Goal: Task Accomplishment & Management: Manage account settings

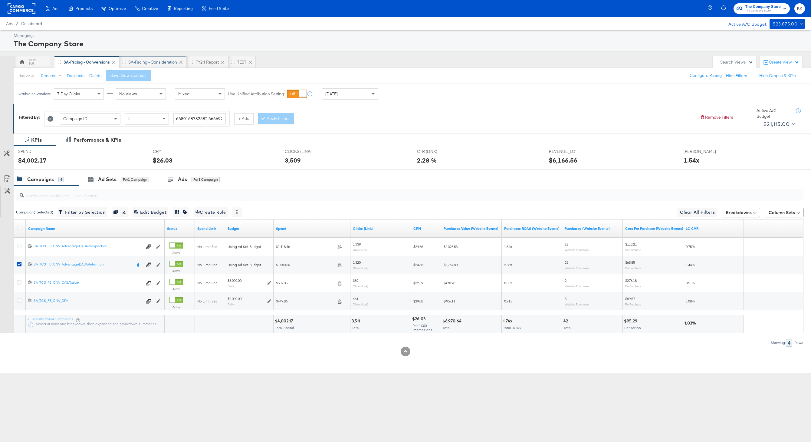
click at [162, 56] on div "SA-Pacing - Consideration" at bounding box center [152, 62] width 67 height 12
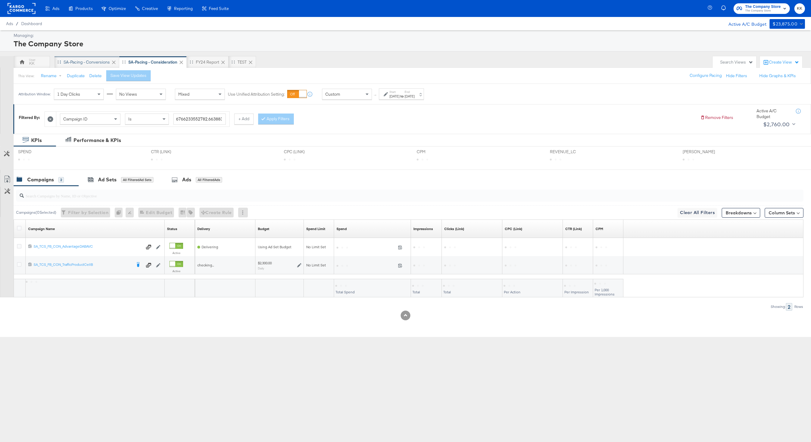
click at [94, 64] on div "SA-Pacing - Conversions" at bounding box center [87, 62] width 46 height 6
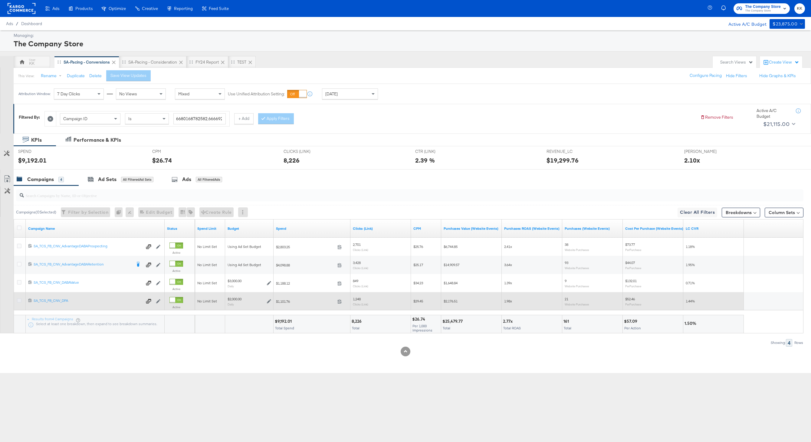
click at [18, 299] on icon at bounding box center [19, 300] width 5 height 5
click at [0, 0] on input "checkbox" at bounding box center [0, 0] width 0 height 0
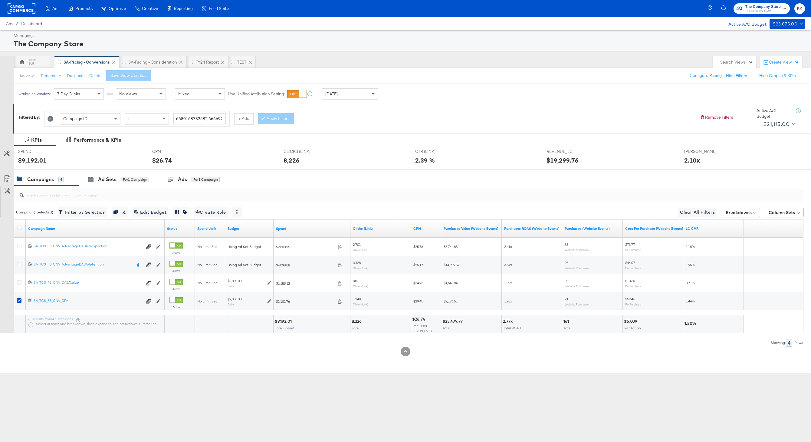
click at [112, 186] on div at bounding box center [409, 195] width 790 height 19
click at [117, 174] on div "Ad Sets for 1 Campaign" at bounding box center [119, 179] width 80 height 13
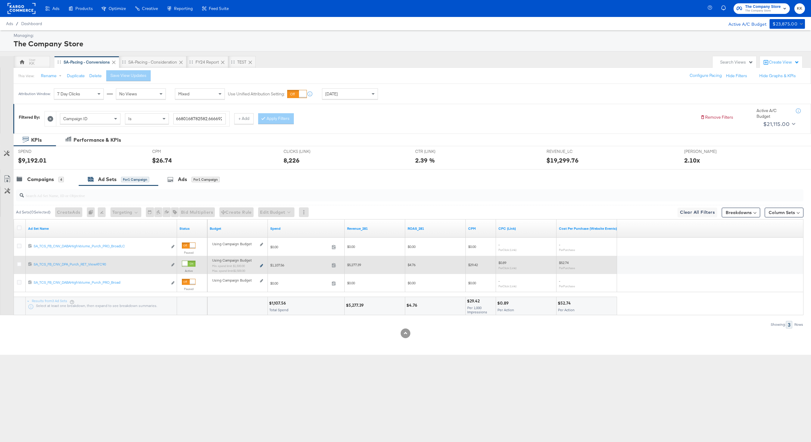
click at [263, 267] on icon at bounding box center [261, 265] width 3 height 3
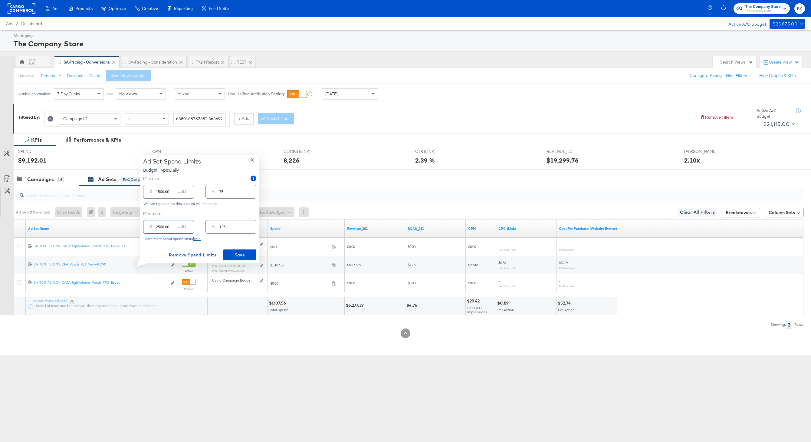
drag, startPoint x: 160, startPoint y: 226, endPoint x: 145, endPoint y: 226, distance: 15.1
click at [145, 226] on div "$ 2500.00 USD" at bounding box center [168, 227] width 51 height 14
type input "300.00"
type input "15"
type input "3000.00"
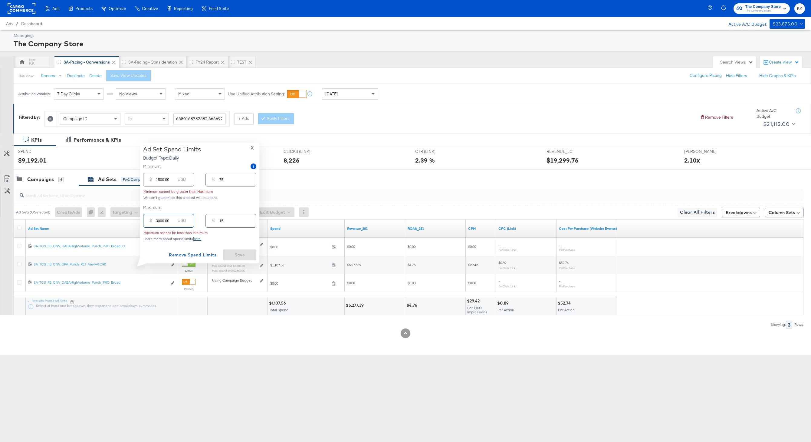
type input "150"
type input "3000.00"
click at [158, 192] on input "1500.00" at bounding box center [165, 189] width 19 height 13
type input "500.00"
type input "25"
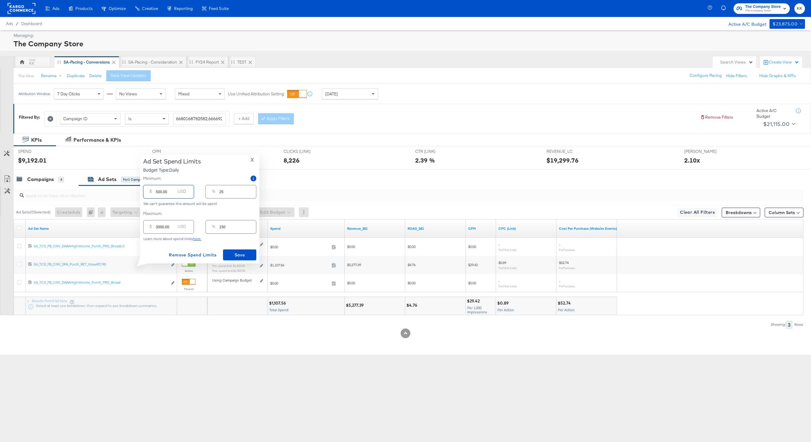
type input "00.00"
type input "0"
type input "100.00"
type input "5"
type input "1900.00"
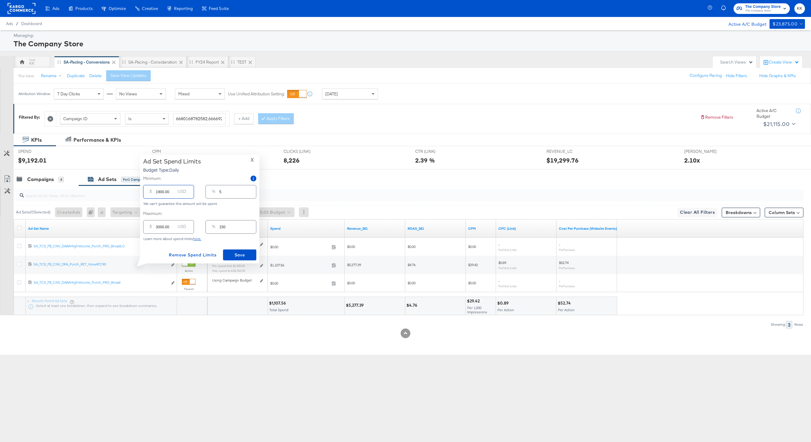
type input "95"
type input "1900.00"
click at [250, 257] on span "Save" at bounding box center [240, 255] width 28 height 8
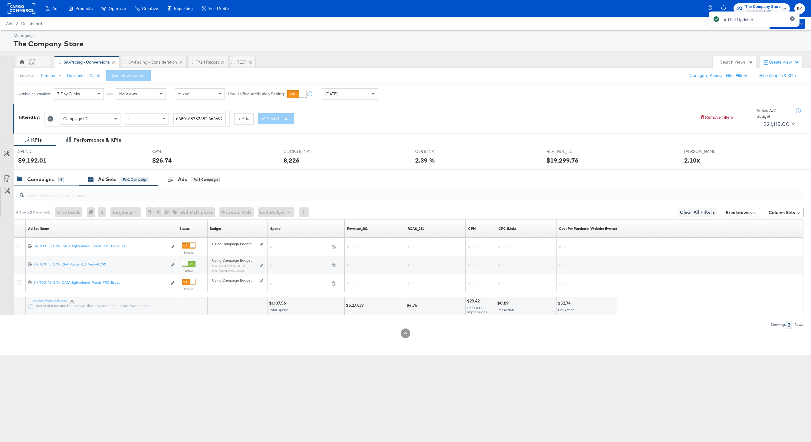
click at [52, 182] on div "Campaigns" at bounding box center [40, 179] width 27 height 7
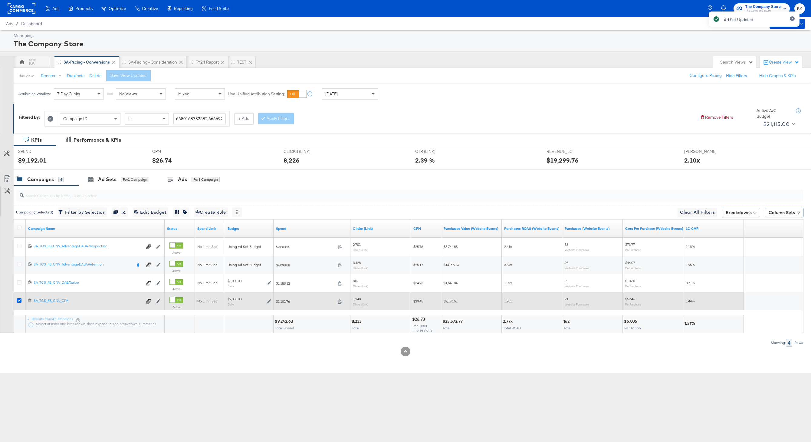
click at [20, 300] on icon at bounding box center [19, 300] width 5 height 5
click at [0, 0] on input "checkbox" at bounding box center [0, 0] width 0 height 0
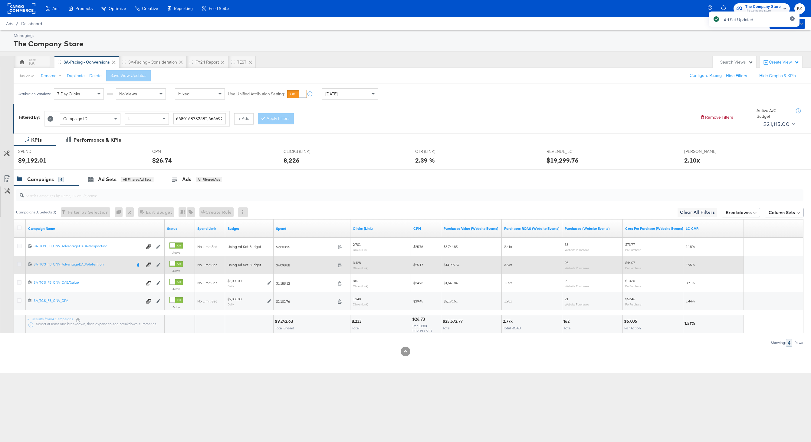
click at [20, 264] on icon at bounding box center [19, 264] width 5 height 5
click at [0, 0] on input "checkbox" at bounding box center [0, 0] width 0 height 0
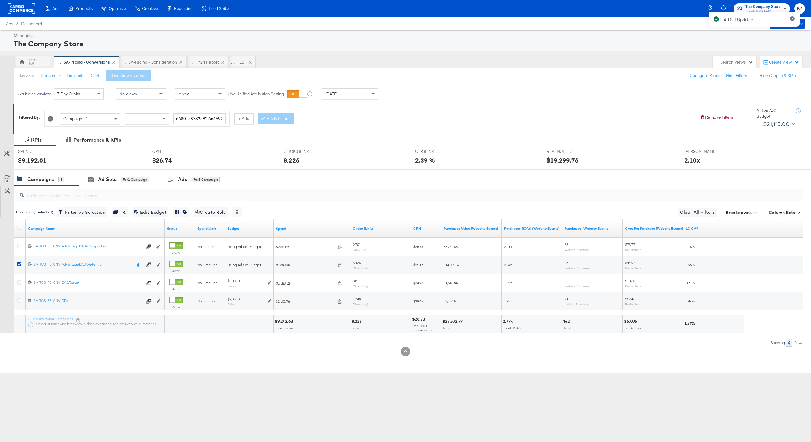
click at [117, 155] on div "SPEND SPEND $9,192.01" at bounding box center [81, 157] width 134 height 23
click at [117, 179] on div "Ad Sets for 1 Campaign" at bounding box center [118, 179] width 61 height 7
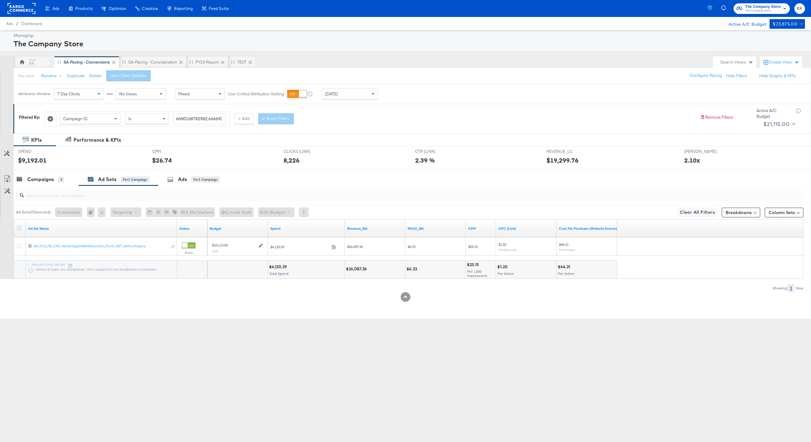
click at [19, 229] on icon at bounding box center [19, 228] width 5 height 5
click at [0, 0] on input "checkbox" at bounding box center [0, 0] width 0 height 0
click at [268, 211] on button "Edit Budget" at bounding box center [268, 212] width 36 height 10
click at [278, 225] on span "Edit Ad Set Budget" at bounding box center [270, 228] width 35 height 8
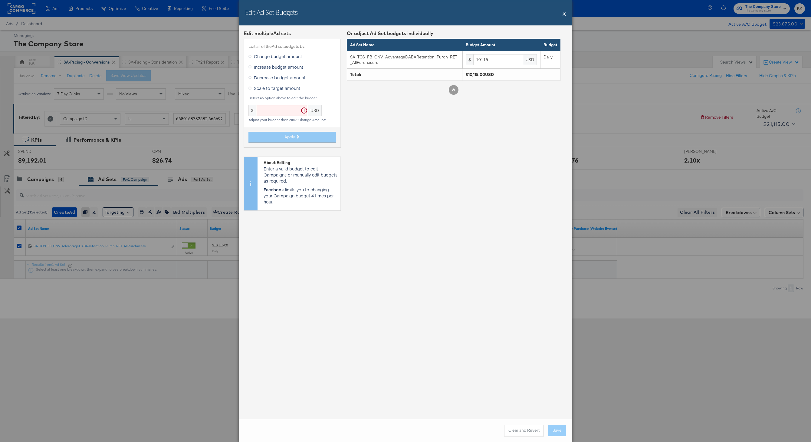
click at [262, 68] on span "Increase budget amount" at bounding box center [278, 67] width 49 height 6
click at [0, 0] on input "Increase budget amount" at bounding box center [0, 0] width 0 height 0
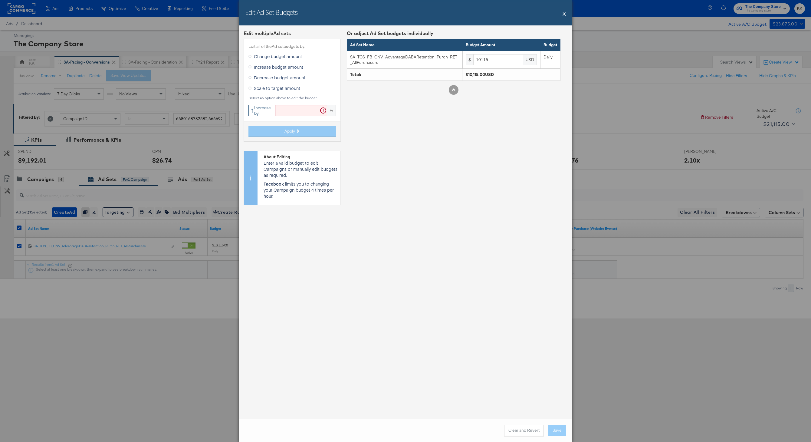
click at [275, 101] on div "Edit all of the Ad set budgets by: Change budget amount Increase budget amount …" at bounding box center [292, 90] width 97 height 103
click at [284, 107] on input "text" at bounding box center [301, 110] width 52 height 11
type input "2"
type input "19"
click at [286, 131] on span "Apply" at bounding box center [290, 131] width 11 height 6
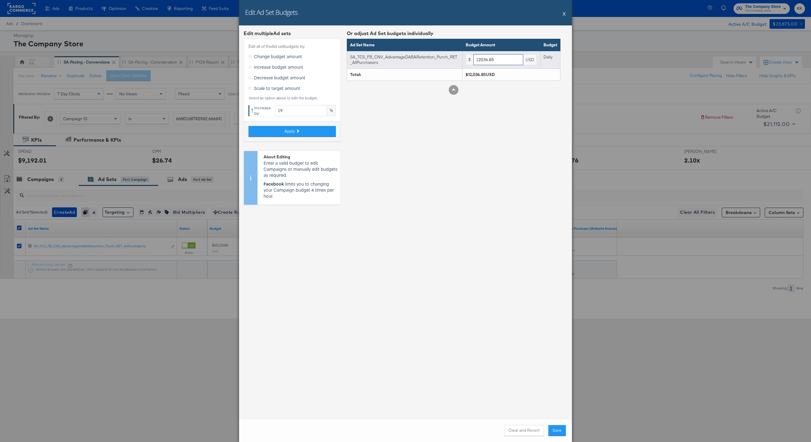
drag, startPoint x: 498, startPoint y: 60, endPoint x: 457, endPoint y: 60, distance: 41.2
click at [457, 60] on tr "SA_TCS_FB_CNV_AdvantageDABARetention_Purch_RET_AllPurchasers $ 12036.85 USD Dai…" at bounding box center [453, 60] width 213 height 18
type input "12000"
click at [560, 431] on button "Save" at bounding box center [558, 430] width 18 height 11
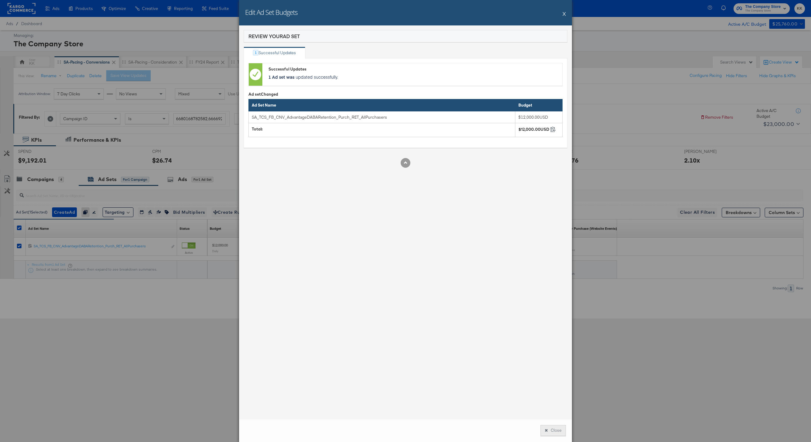
click at [545, 430] on icon at bounding box center [546, 430] width 3 height 4
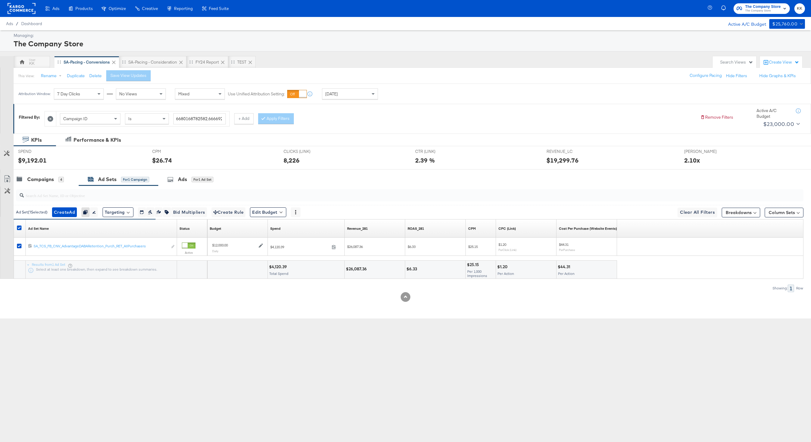
click at [37, 171] on div at bounding box center [405, 172] width 811 height 5
click at [37, 175] on div "Campaigns 4" at bounding box center [46, 179] width 65 height 13
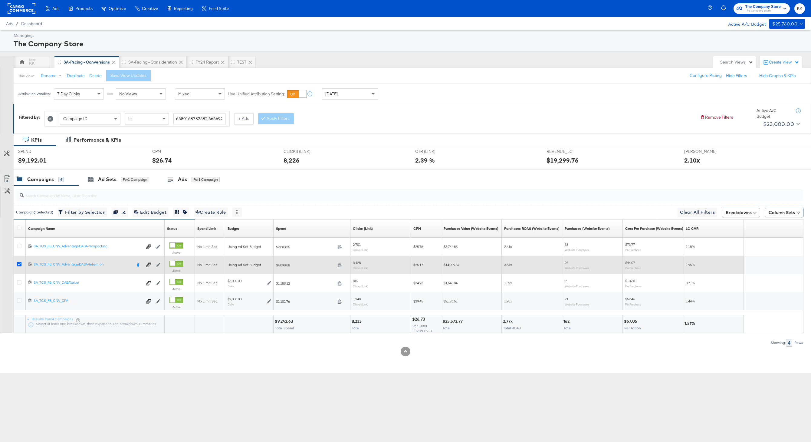
click at [19, 264] on icon at bounding box center [19, 264] width 5 height 5
click at [0, 0] on input "checkbox" at bounding box center [0, 0] width 0 height 0
